Goal: Task Accomplishment & Management: Use online tool/utility

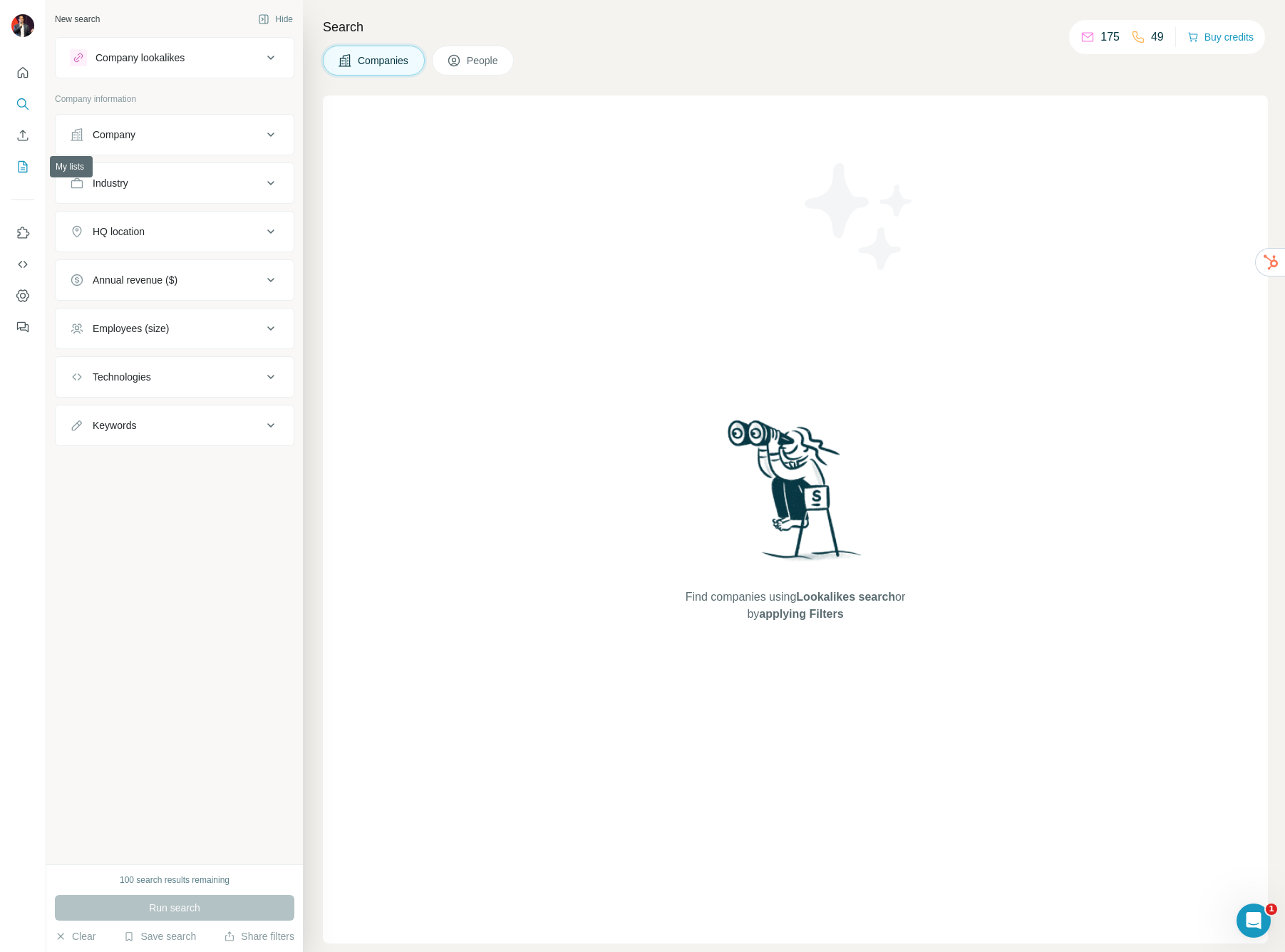
click at [16, 170] on icon "My lists" at bounding box center [23, 166] width 14 height 14
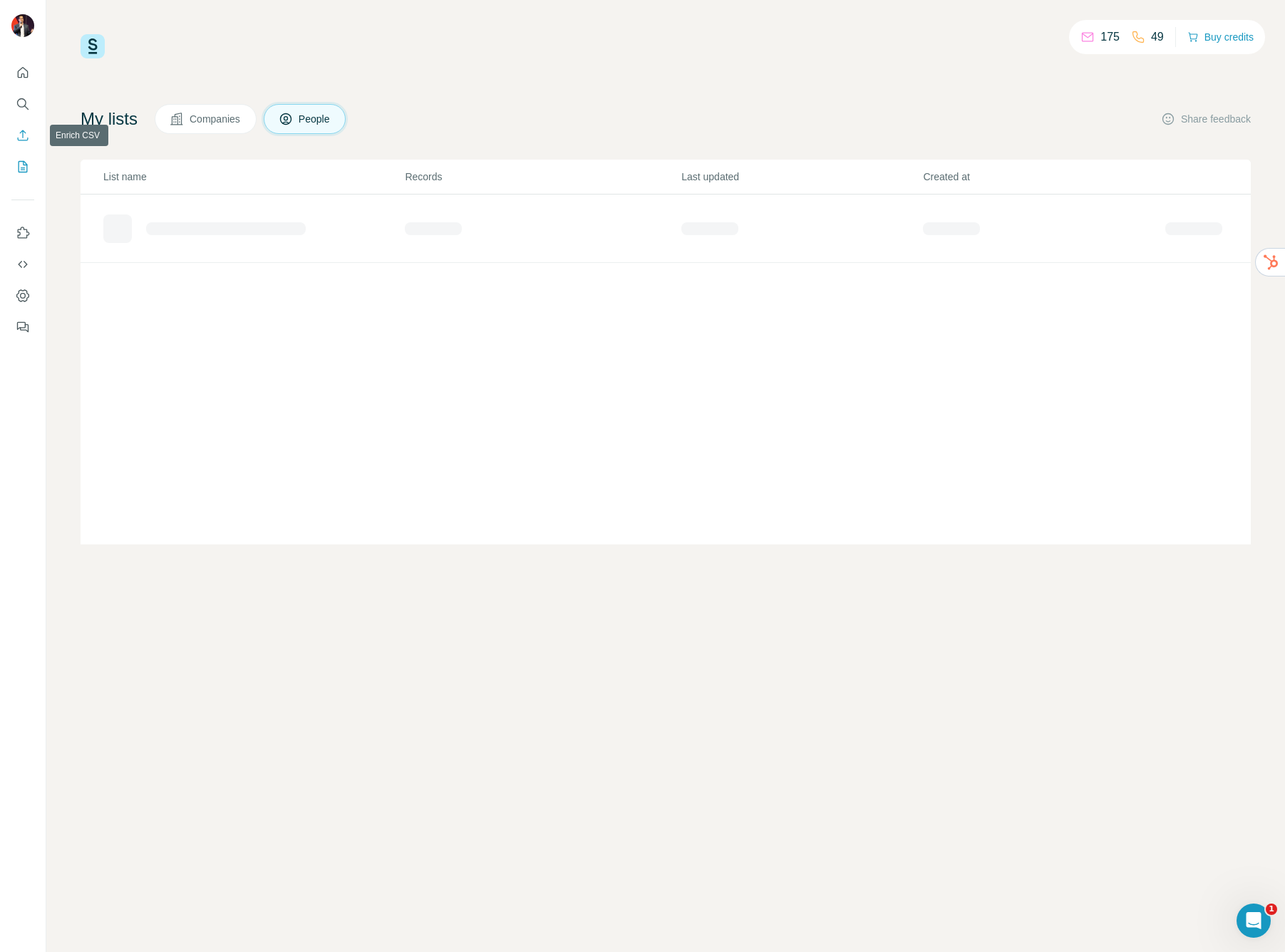
click at [27, 137] on icon "Enrich CSV" at bounding box center [23, 135] width 14 height 14
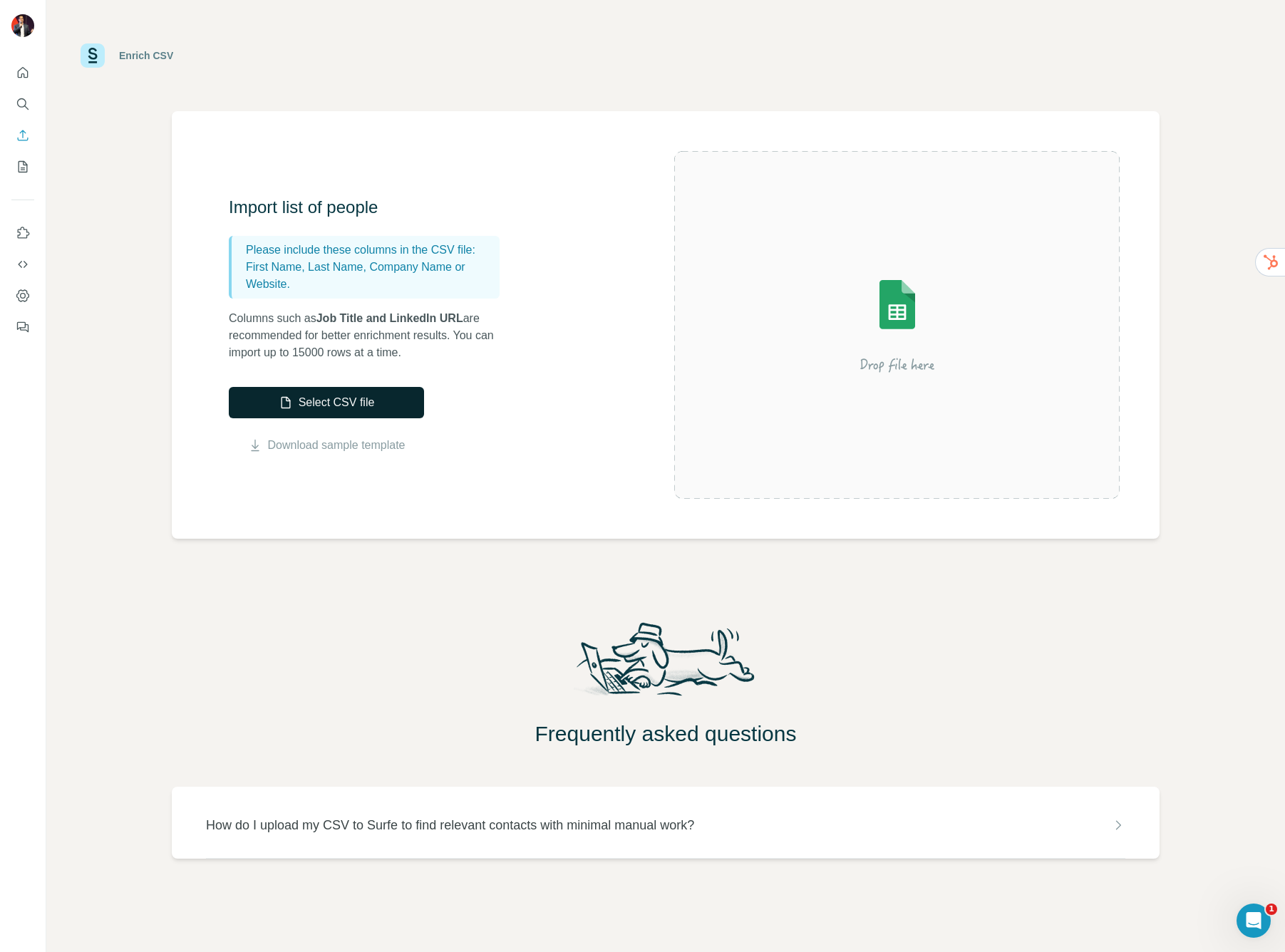
click at [349, 410] on button "Select CSV file" at bounding box center [326, 402] width 195 height 31
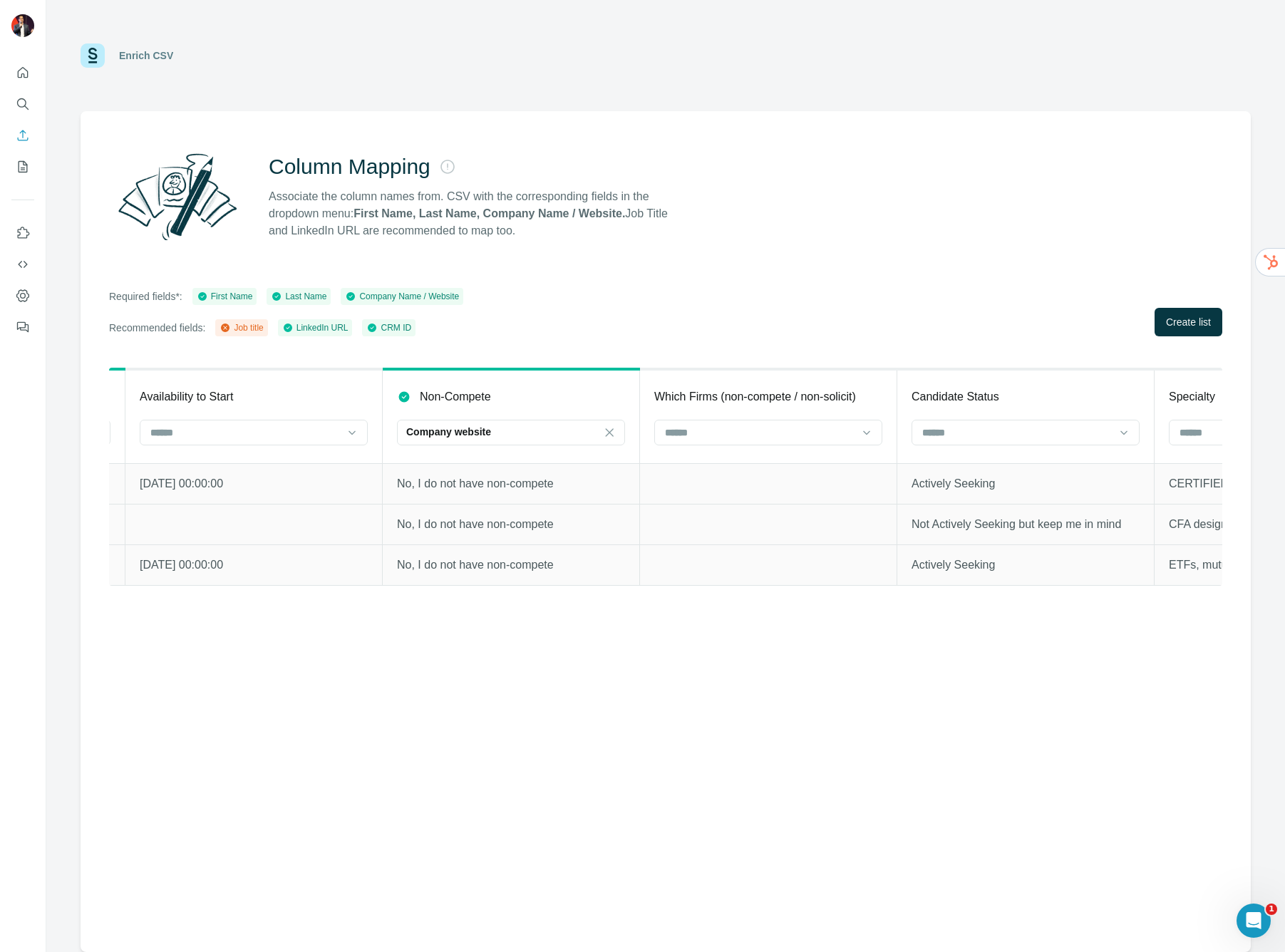
scroll to position [0, 2253]
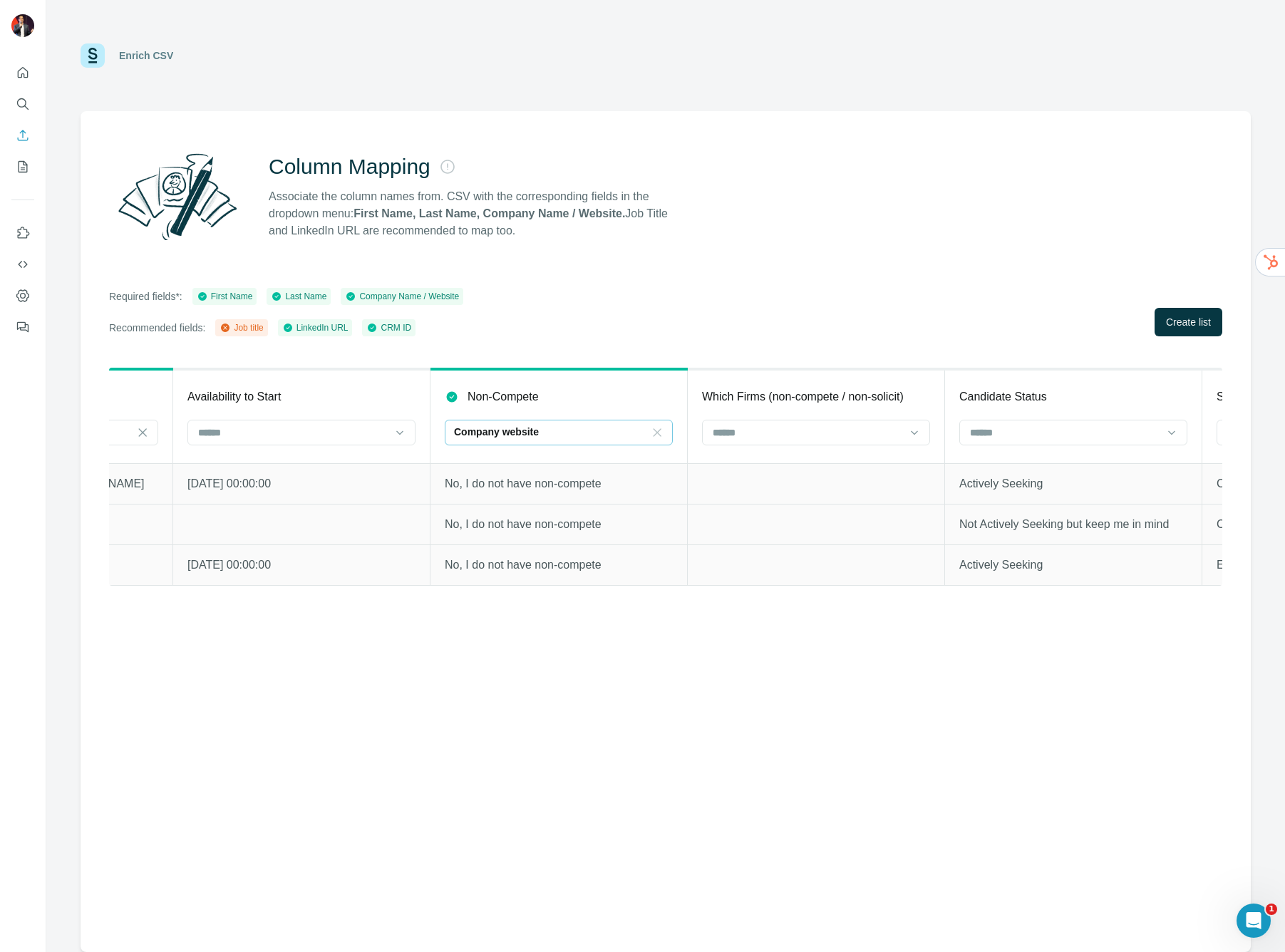
click at [654, 432] on icon at bounding box center [657, 432] width 14 height 14
click at [677, 316] on div "Required fields*: First Name Last Name Company Name / Website Recommended field…" at bounding box center [665, 311] width 1114 height 48
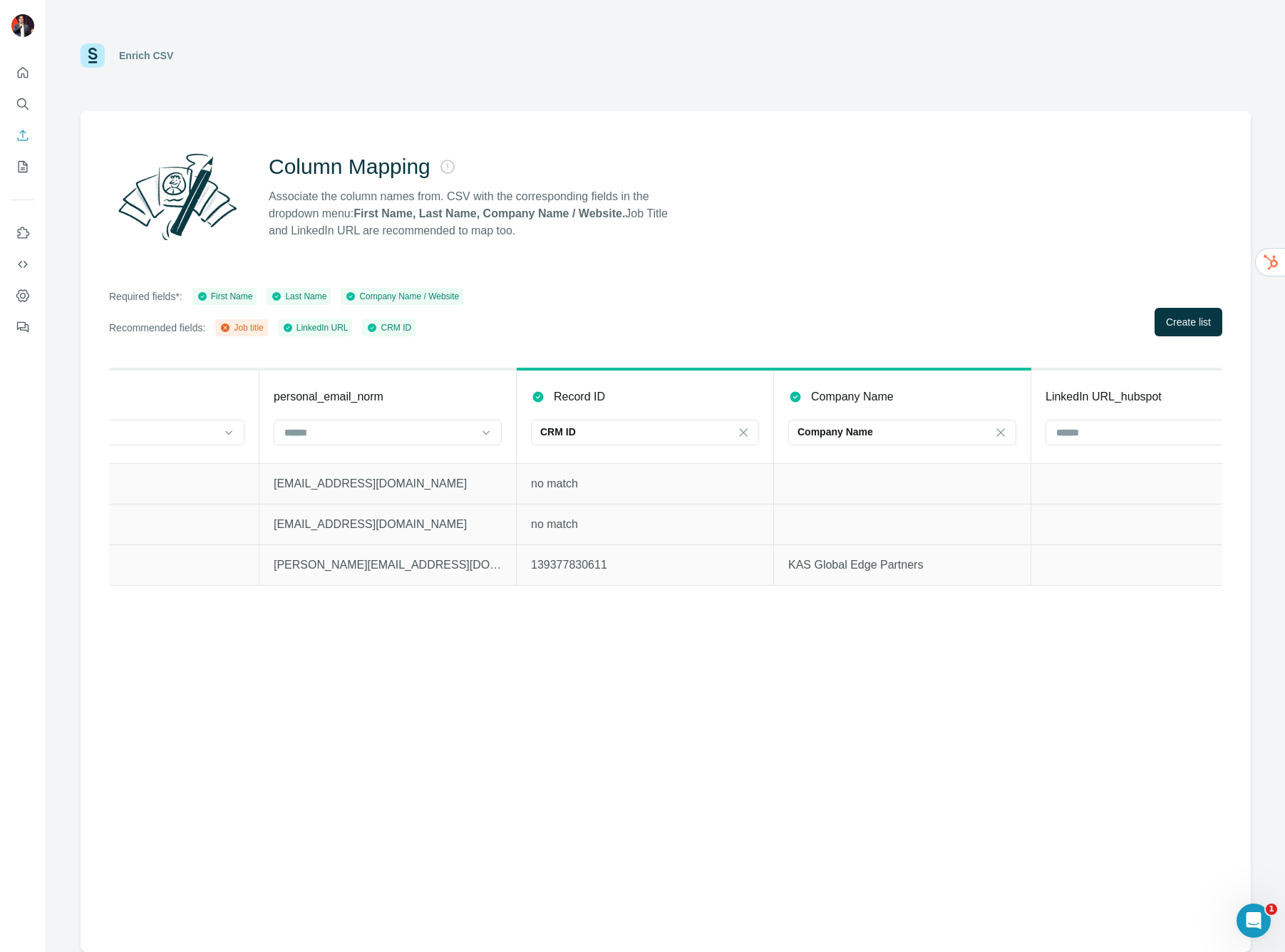
scroll to position [0, 9695]
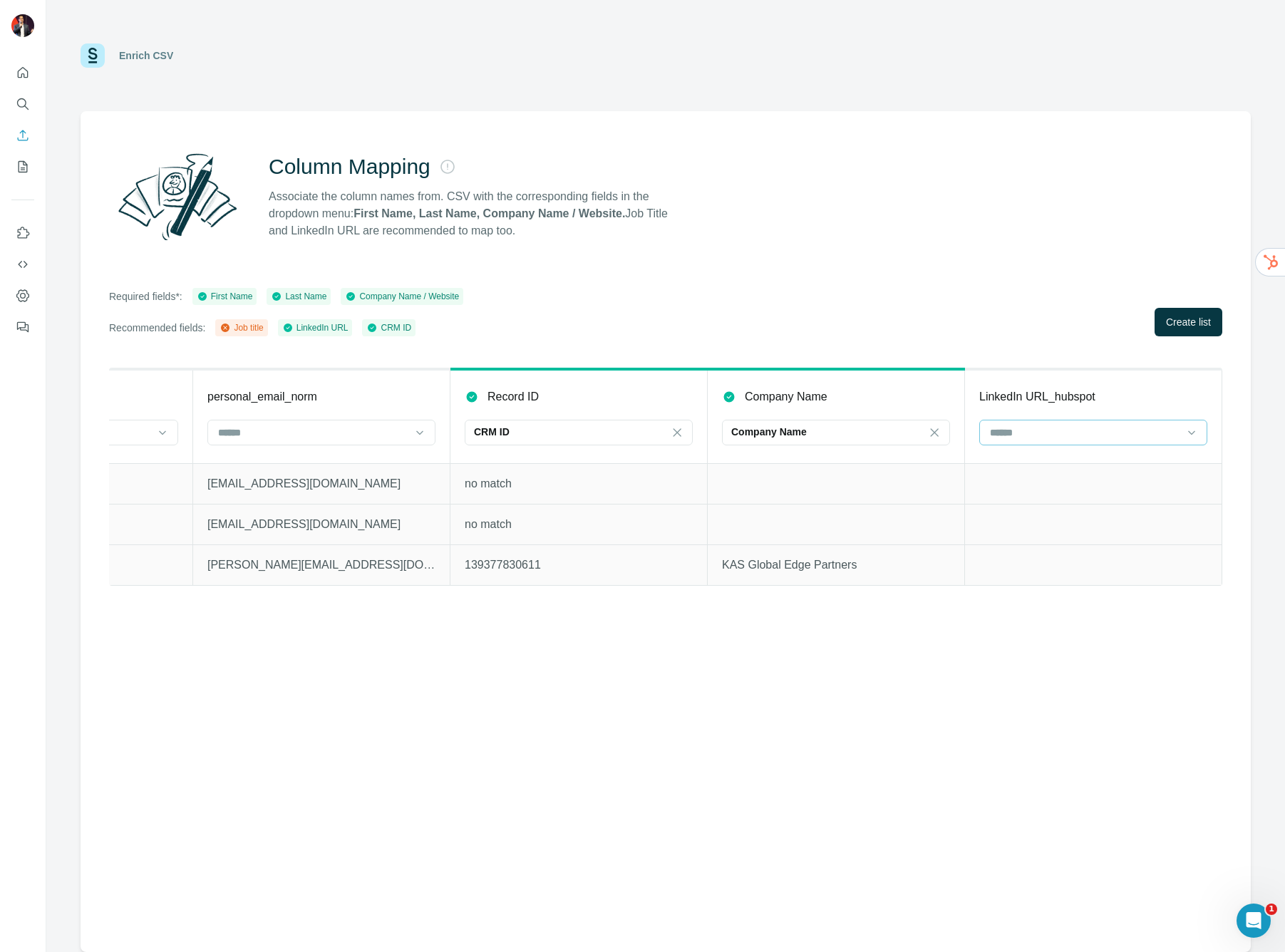
click at [1147, 434] on input at bounding box center [1085, 432] width 192 height 16
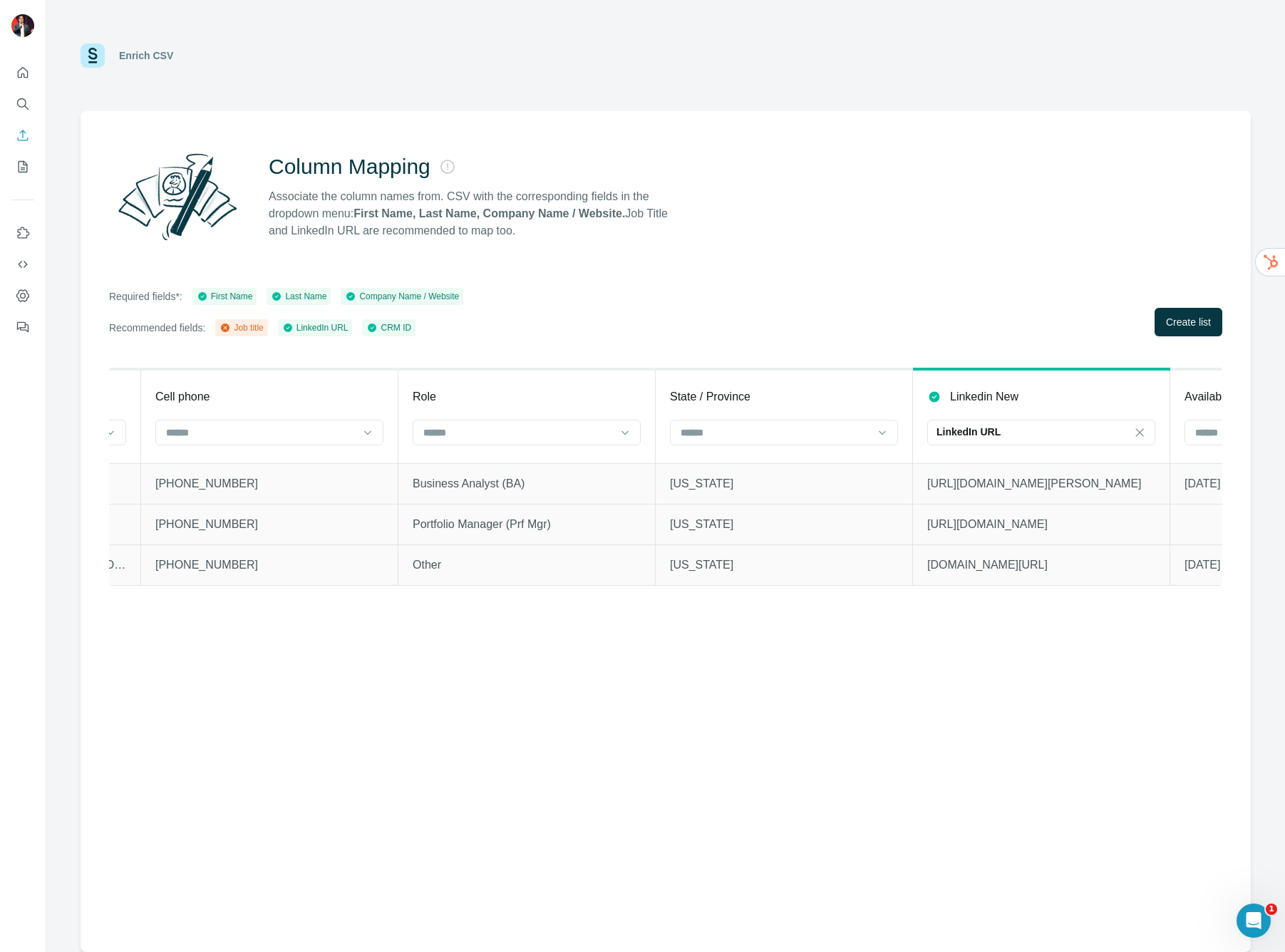
scroll to position [0, 1276]
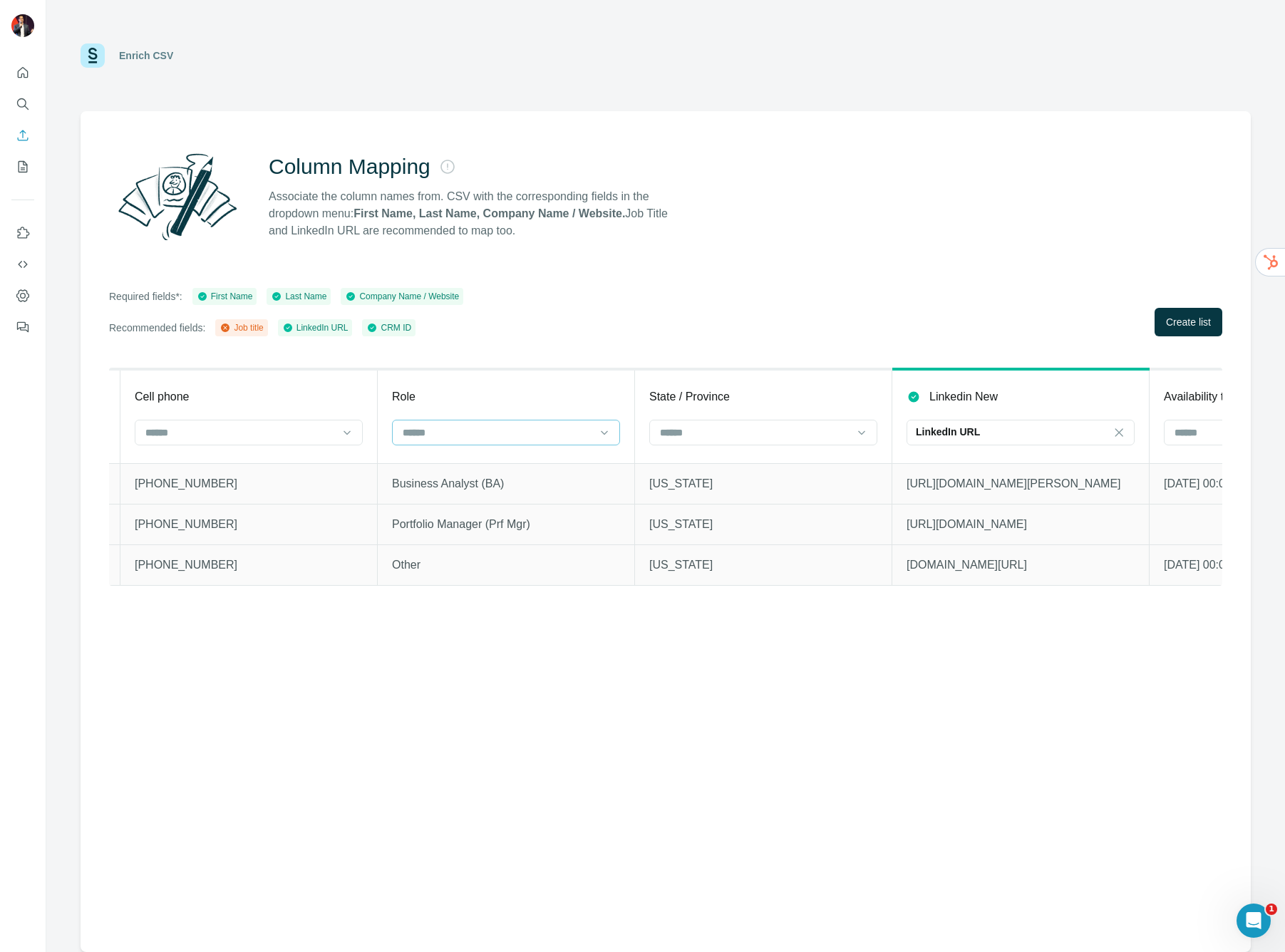
click at [567, 425] on input at bounding box center [497, 432] width 192 height 16
click at [469, 483] on div "Job title" at bounding box center [506, 490] width 203 height 14
click at [1188, 324] on span "Create list" at bounding box center [1188, 322] width 45 height 14
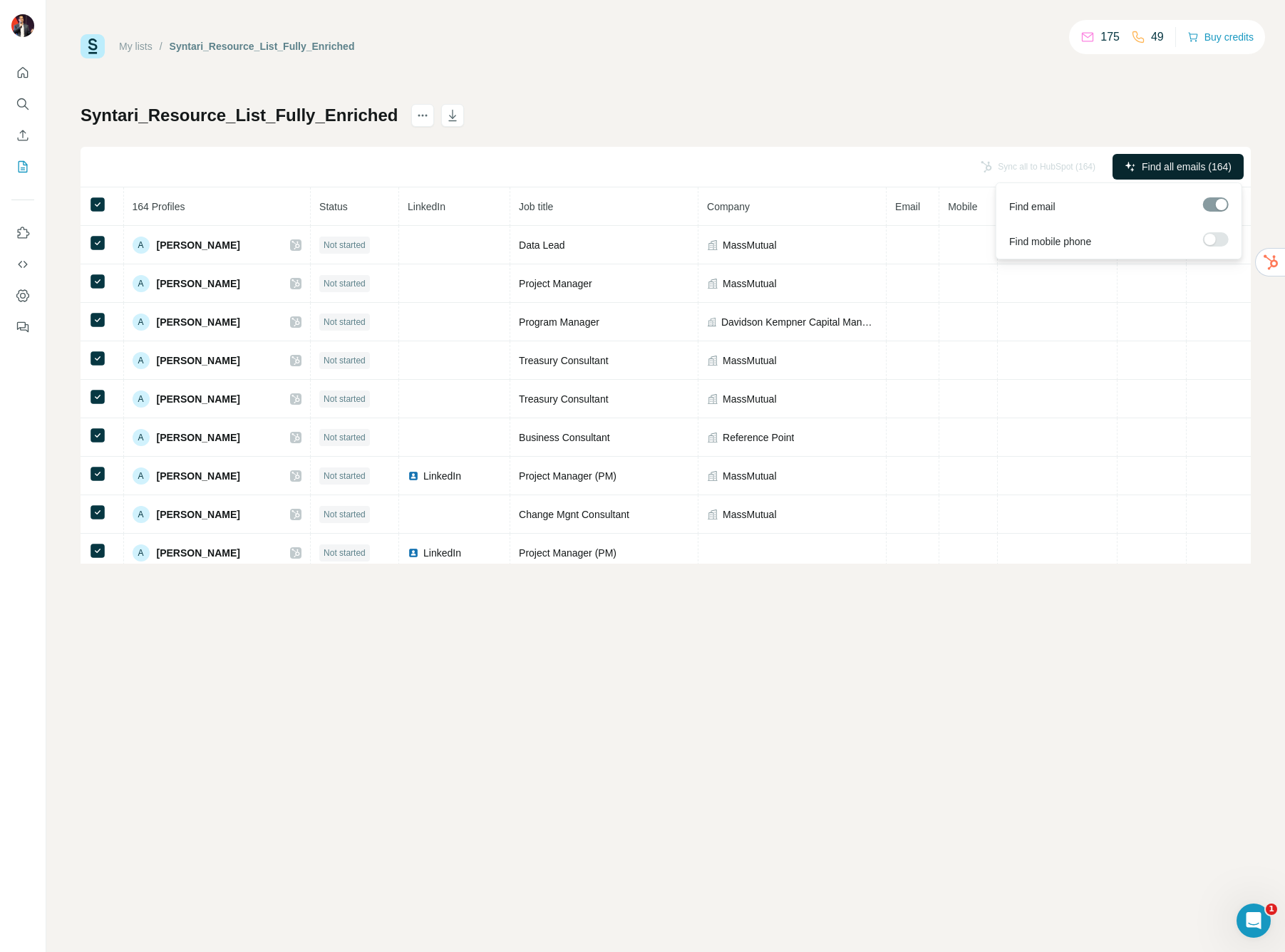
click at [1179, 168] on span "Find all emails (164)" at bounding box center [1187, 166] width 89 height 14
